Goal: Find specific page/section: Find specific page/section

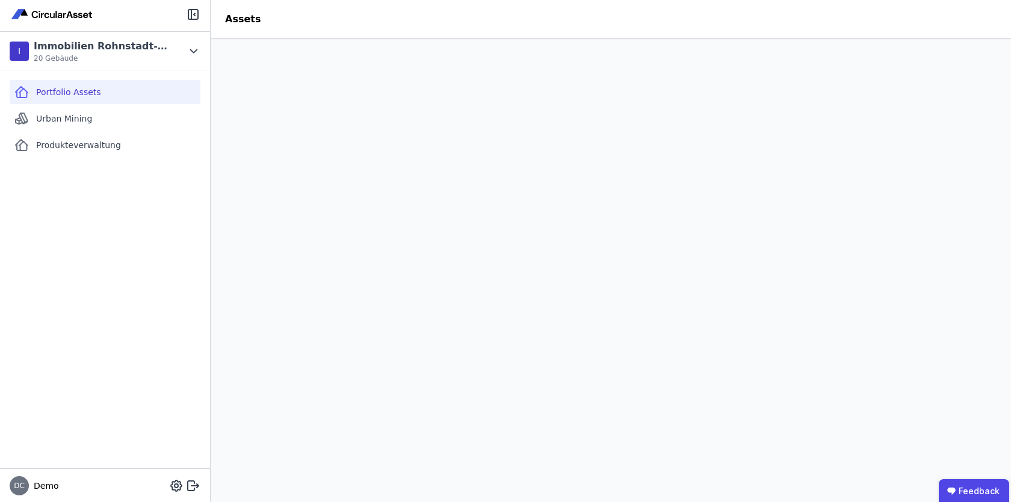
click at [146, 281] on div "Portfolio Assets Urban Mining Produkteverwaltung" at bounding box center [105, 269] width 210 height 398
click at [125, 109] on div "Urban Mining" at bounding box center [105, 118] width 191 height 24
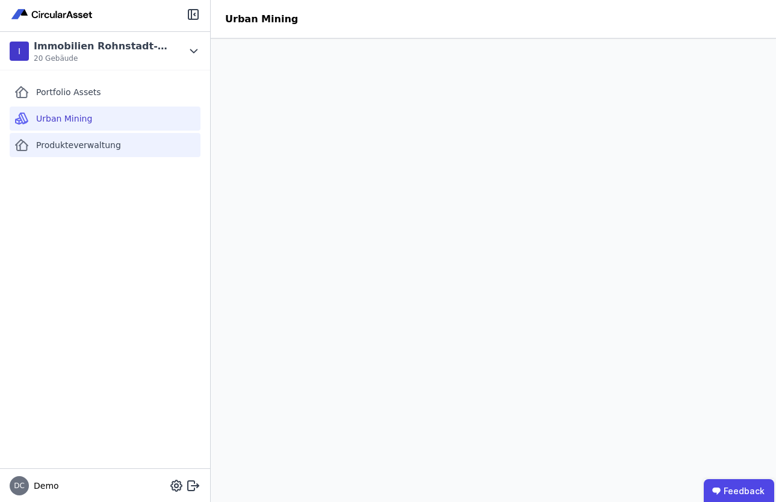
click at [70, 146] on span "Produkteverwaltung" at bounding box center [78, 145] width 85 height 12
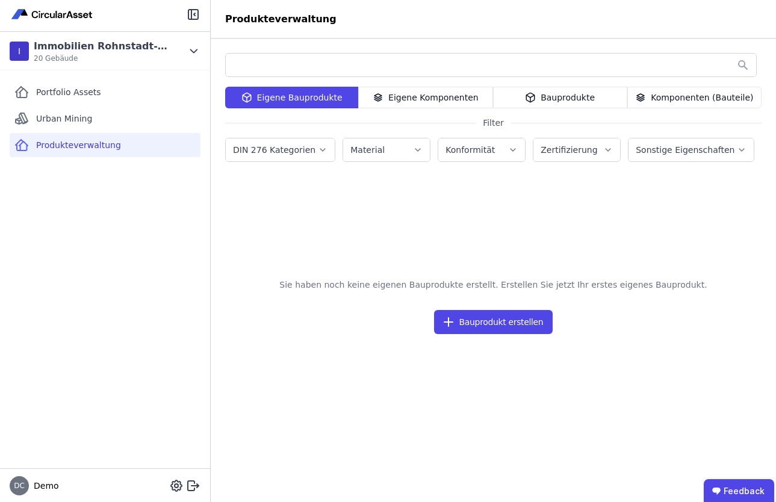
click at [563, 99] on div "Bauprodukte" at bounding box center [560, 98] width 134 height 22
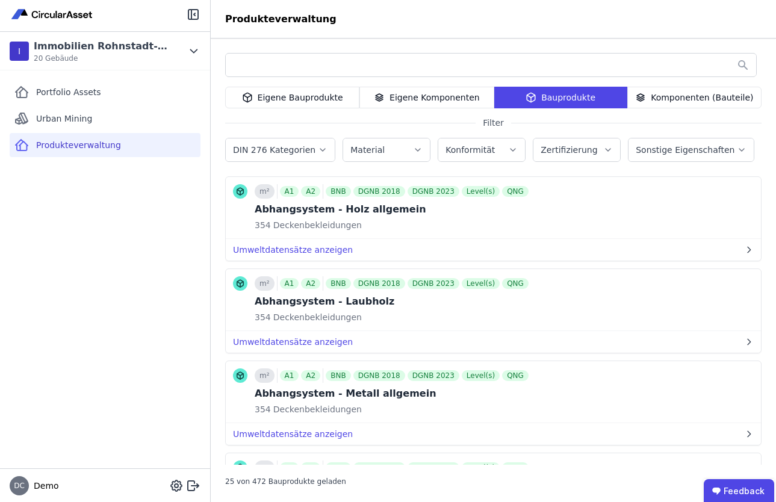
click at [430, 93] on div "Eigene Komponenten" at bounding box center [426, 98] width 134 height 22
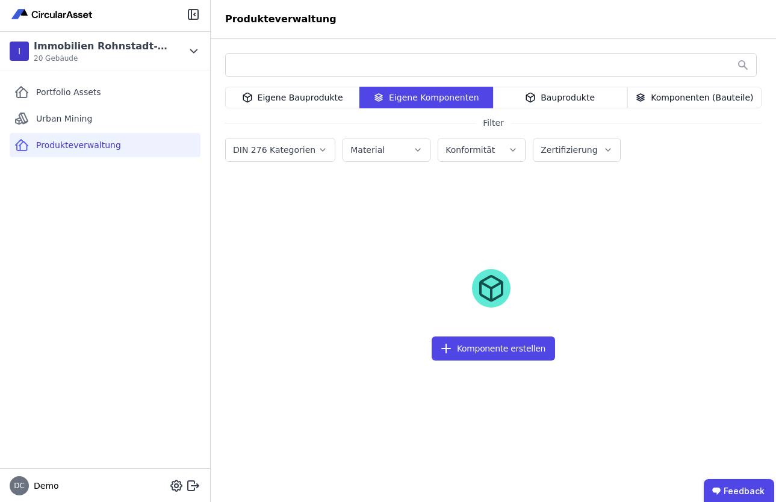
click at [535, 96] on icon at bounding box center [530, 97] width 11 height 14
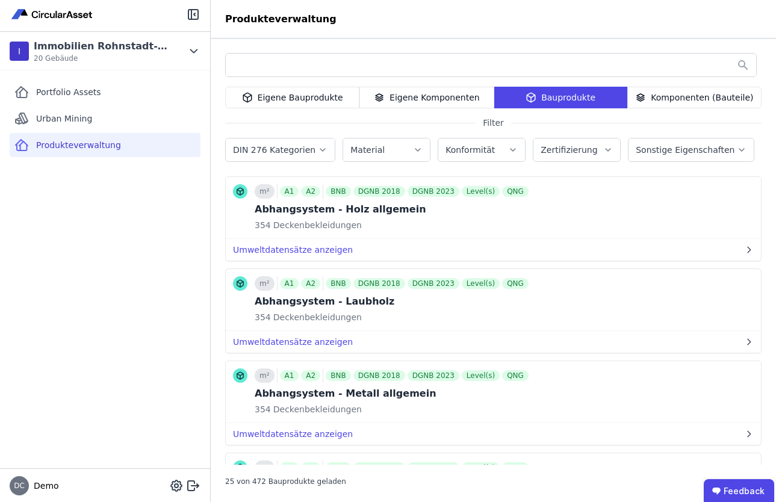
click at [448, 94] on div "Eigene Komponenten" at bounding box center [426, 98] width 134 height 22
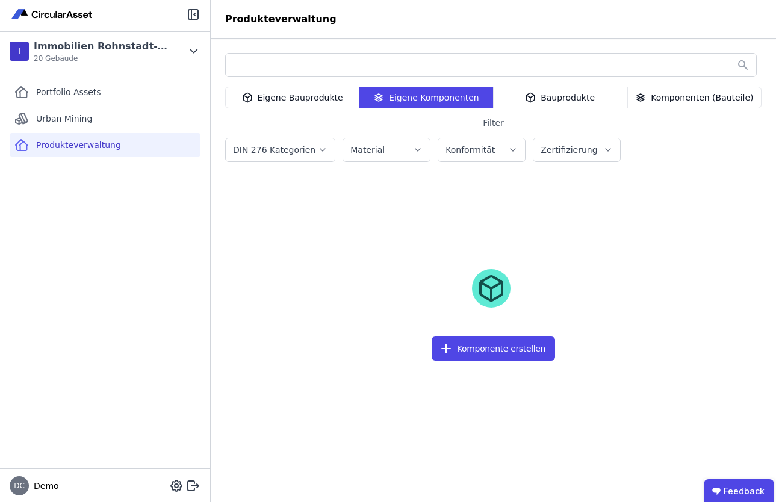
click at [682, 98] on div "Komponenten (Bauteile)" at bounding box center [694, 98] width 134 height 22
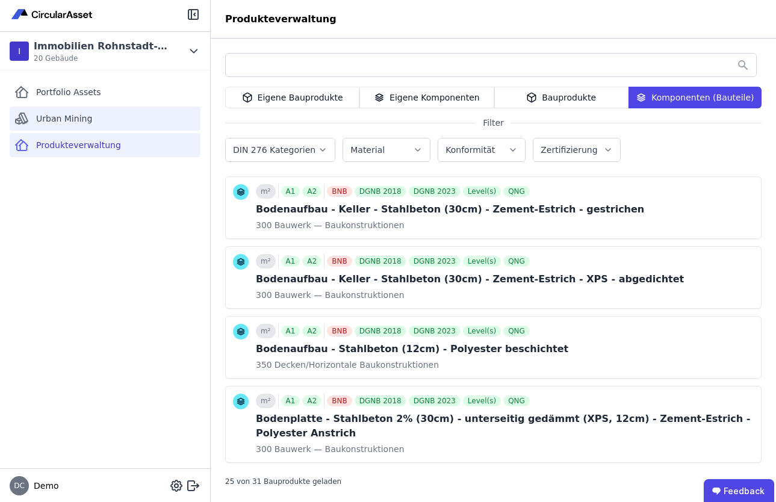
click at [66, 117] on span "Urban Mining" at bounding box center [64, 119] width 56 height 12
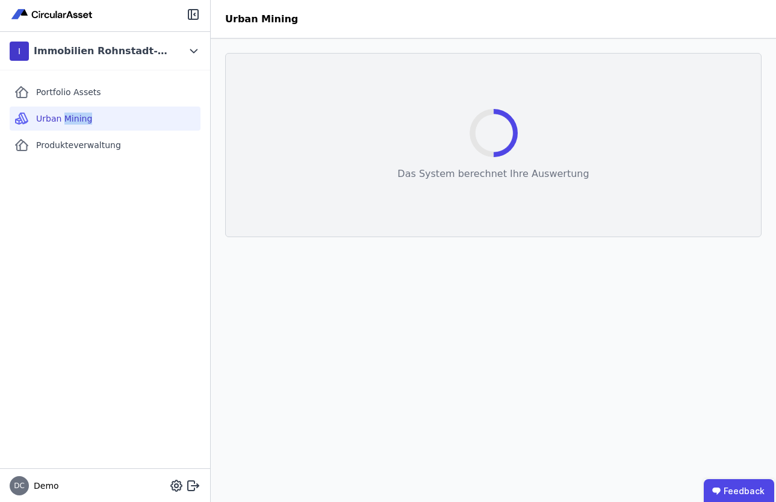
click at [66, 117] on span "Urban Mining" at bounding box center [64, 119] width 56 height 12
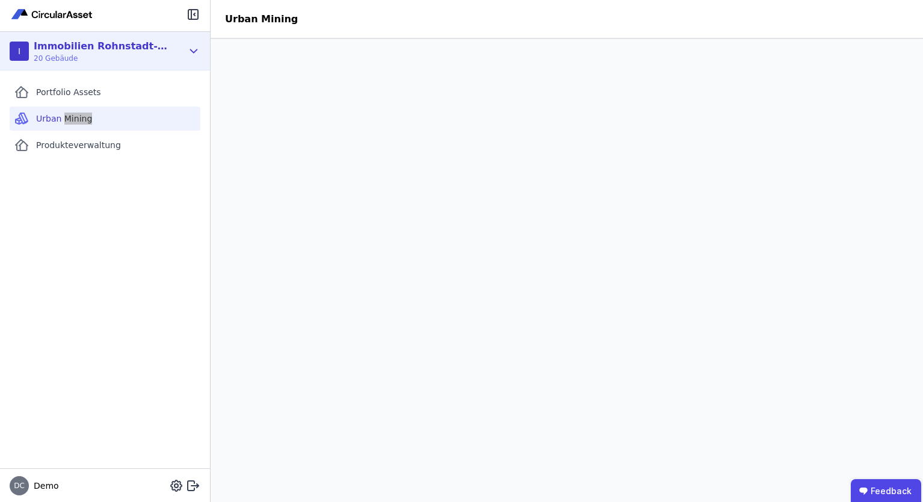
click at [188, 46] on icon at bounding box center [193, 51] width 13 height 14
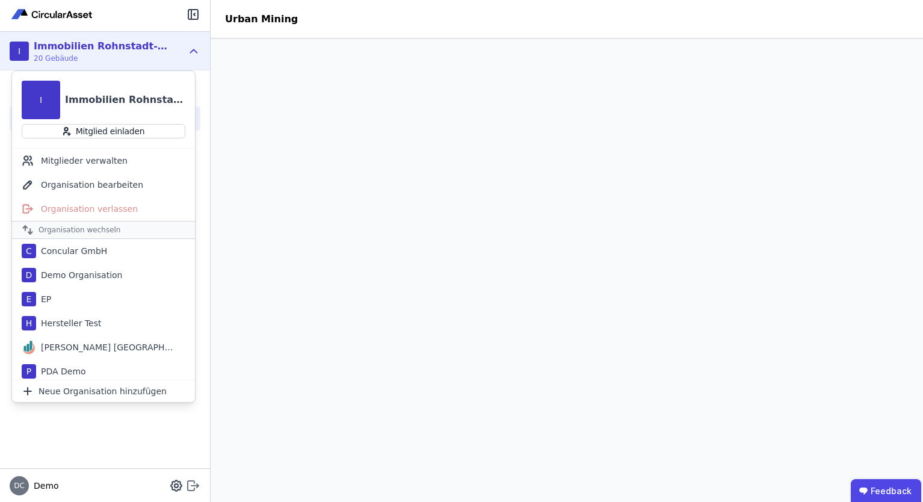
click at [192, 484] on icon at bounding box center [193, 485] width 14 height 14
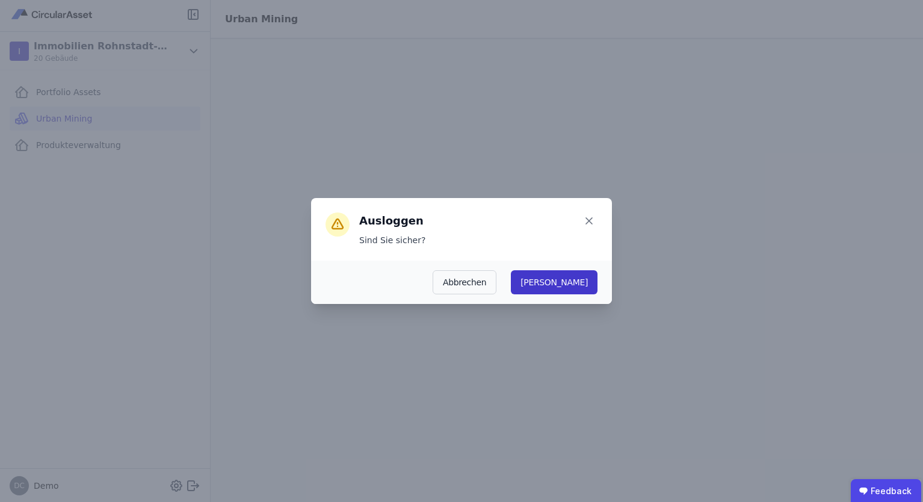
click at [589, 282] on button "Ja" at bounding box center [554, 282] width 87 height 24
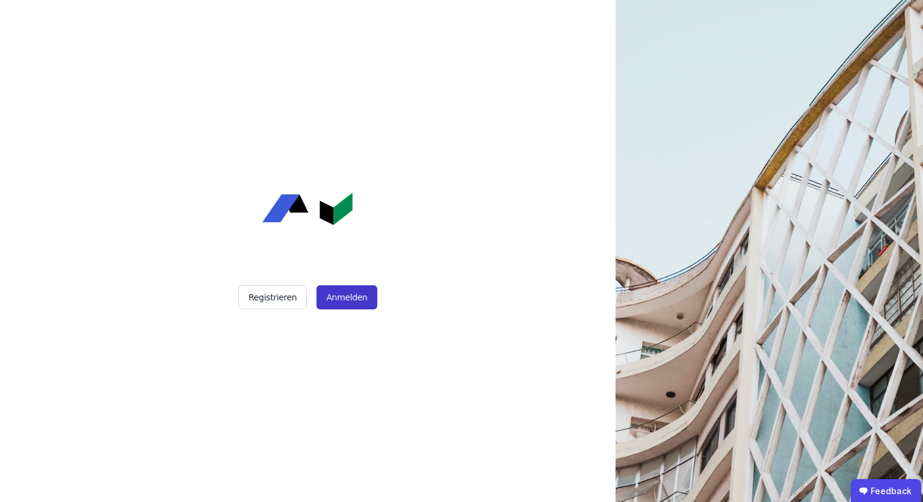
click at [334, 297] on button "Anmelden" at bounding box center [346, 297] width 60 height 24
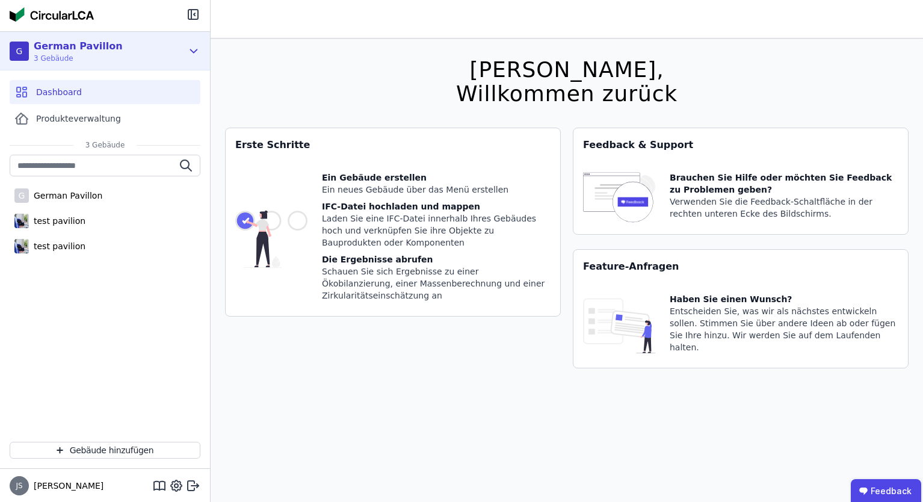
click at [185, 50] on div "G German Pavillon 3 Gebäude" at bounding box center [105, 51] width 210 height 39
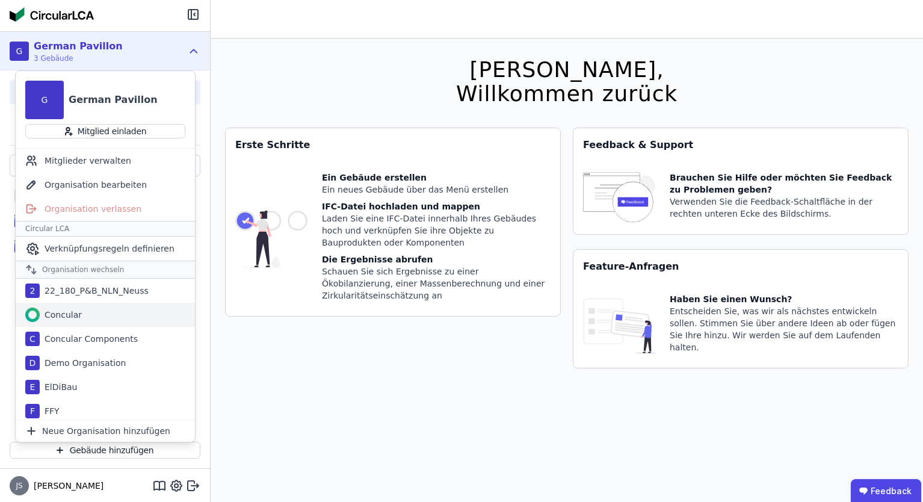
click at [48, 322] on div "Concular" at bounding box center [105, 315] width 179 height 24
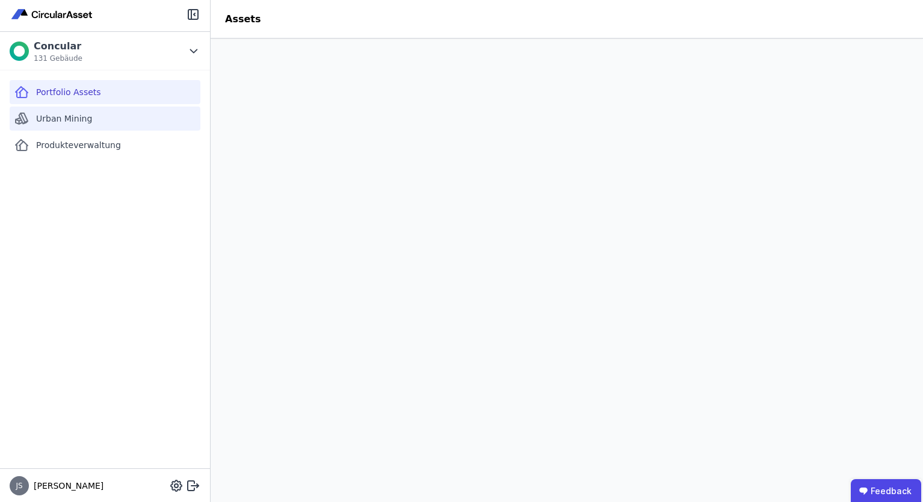
click at [48, 116] on span "Urban Mining" at bounding box center [64, 119] width 56 height 12
